Goal: Navigation & Orientation: Understand site structure

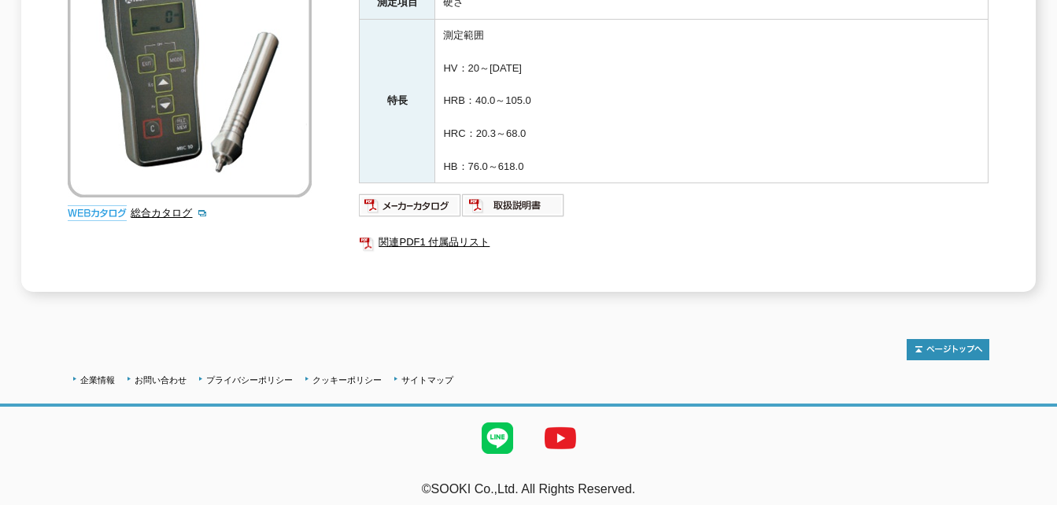
scroll to position [340, 0]
click at [511, 203] on img at bounding box center [513, 204] width 103 height 25
click at [393, 203] on img at bounding box center [410, 204] width 103 height 25
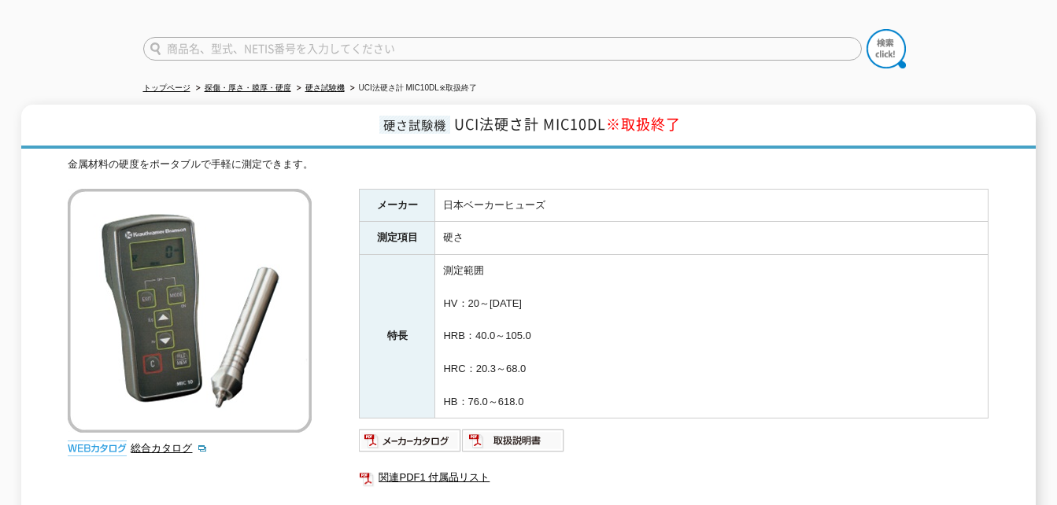
scroll to position [25, 0]
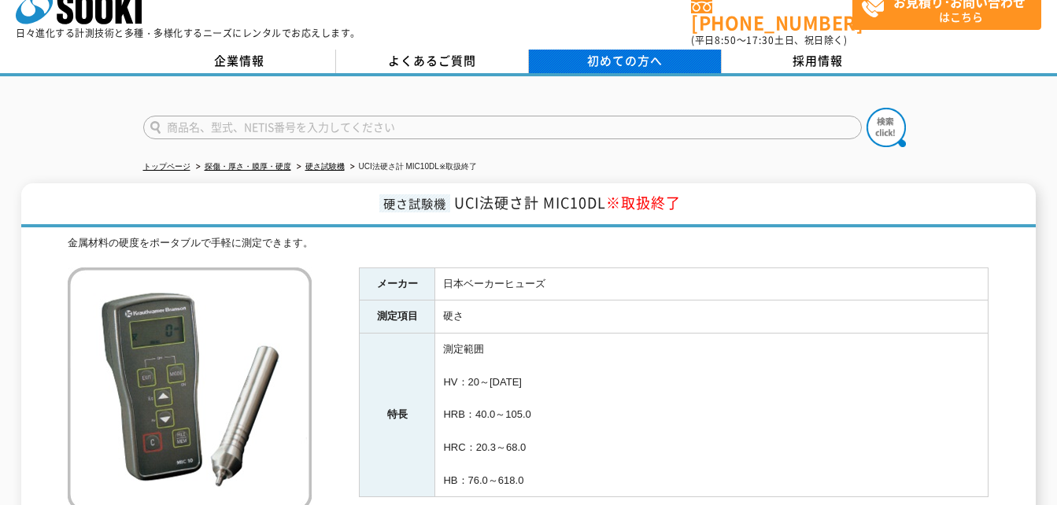
click at [652, 55] on span "初めての方へ" at bounding box center [625, 60] width 76 height 17
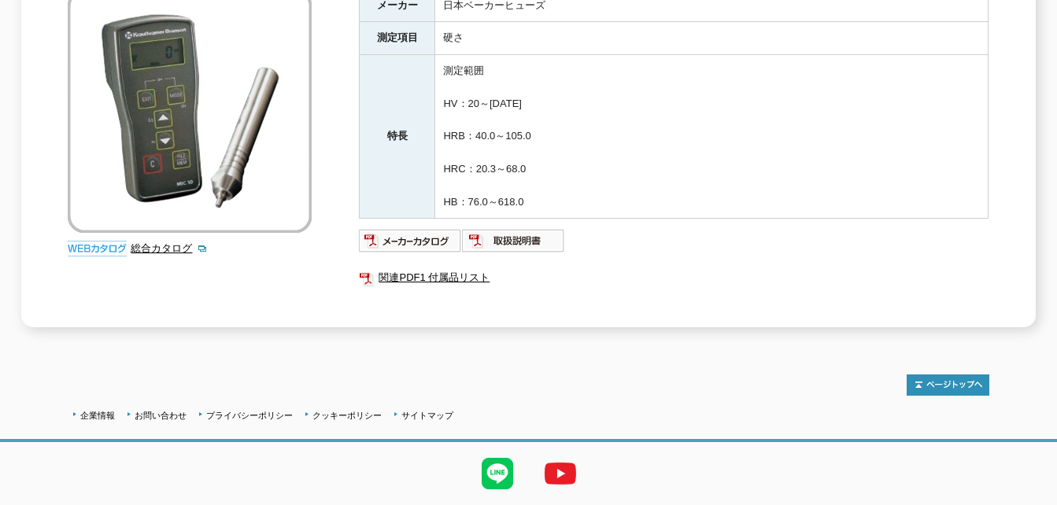
scroll to position [340, 0]
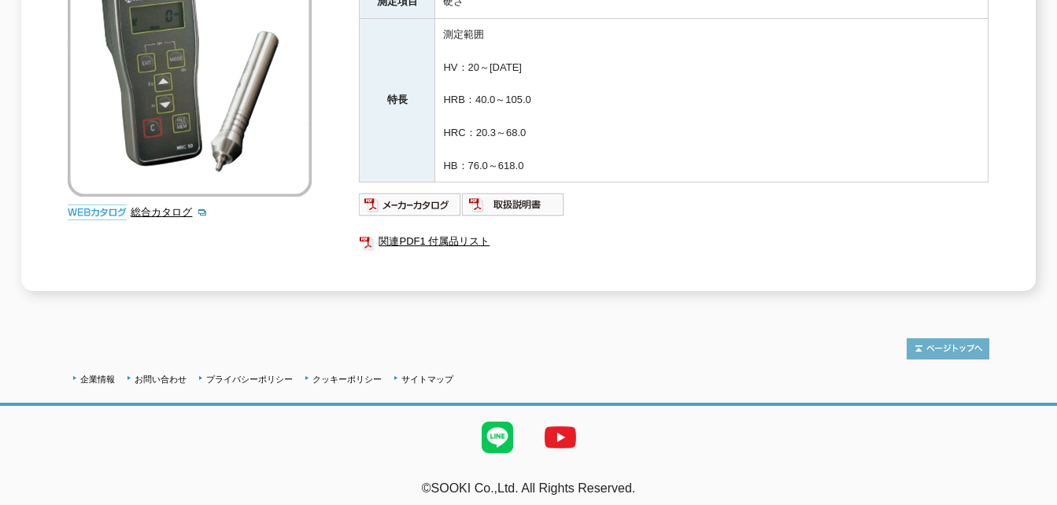
click at [947, 339] on img at bounding box center [948, 348] width 83 height 21
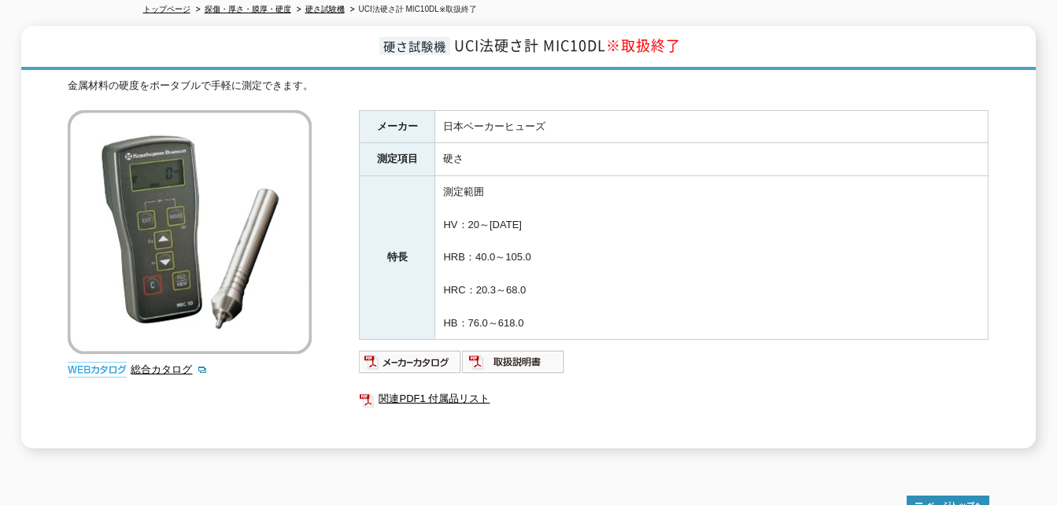
scroll to position [157, 0]
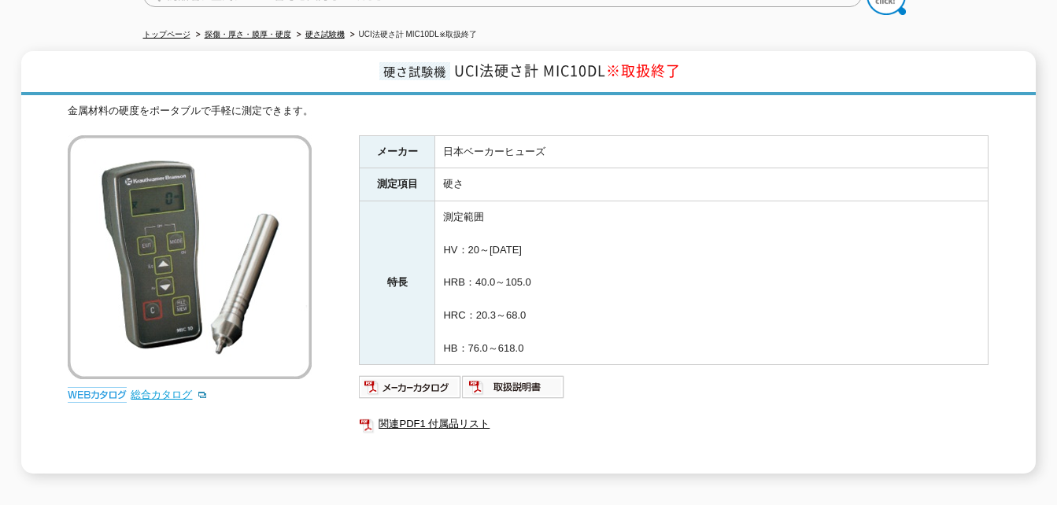
click at [170, 389] on link "総合カタログ" at bounding box center [169, 395] width 77 height 12
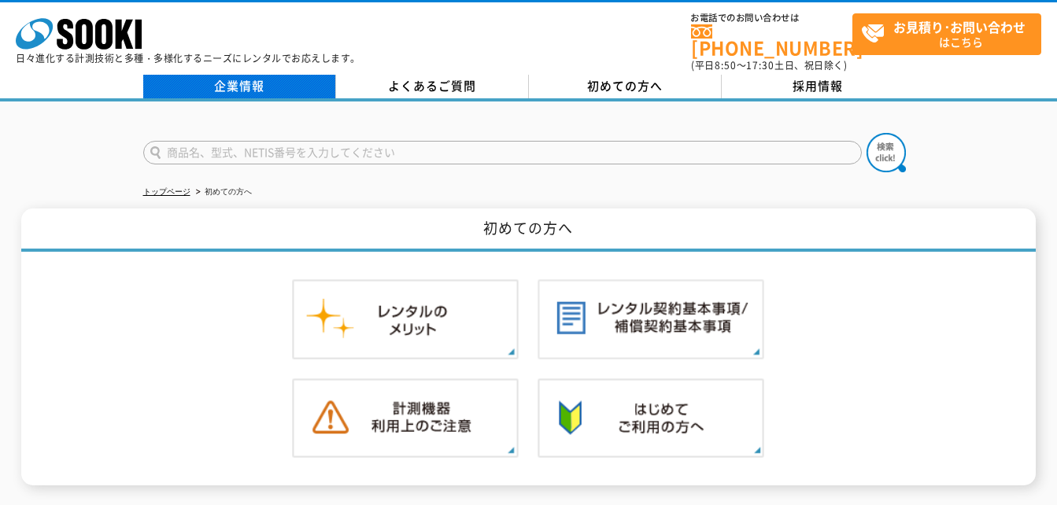
click at [253, 76] on link "企業情報" at bounding box center [239, 87] width 193 height 24
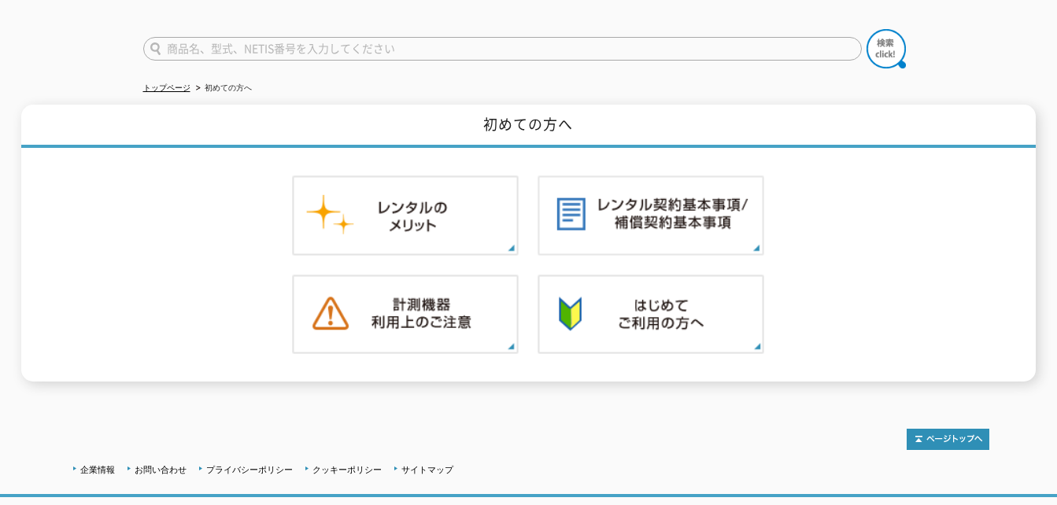
scroll to position [116, 0]
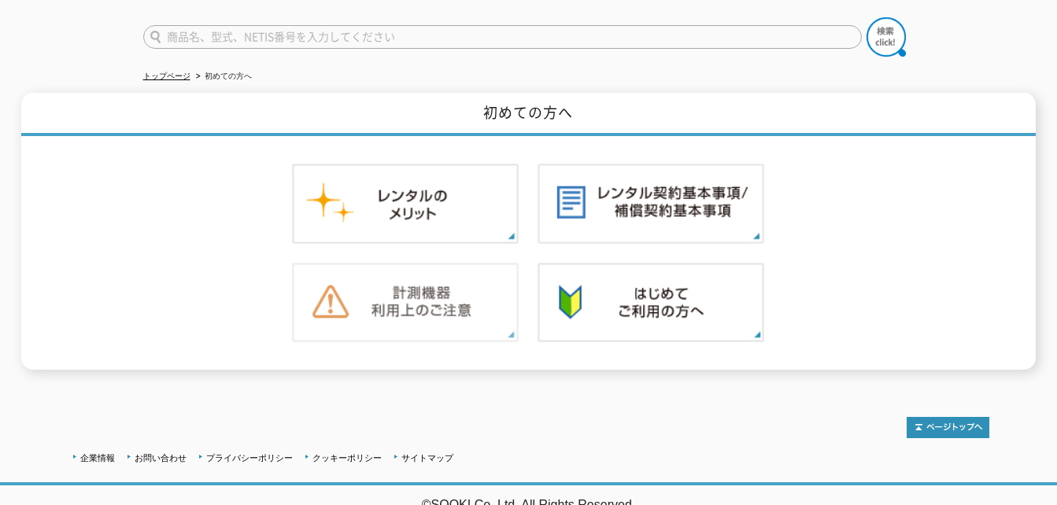
click at [439, 283] on img at bounding box center [405, 303] width 227 height 80
